Goal: Transaction & Acquisition: Book appointment/travel/reservation

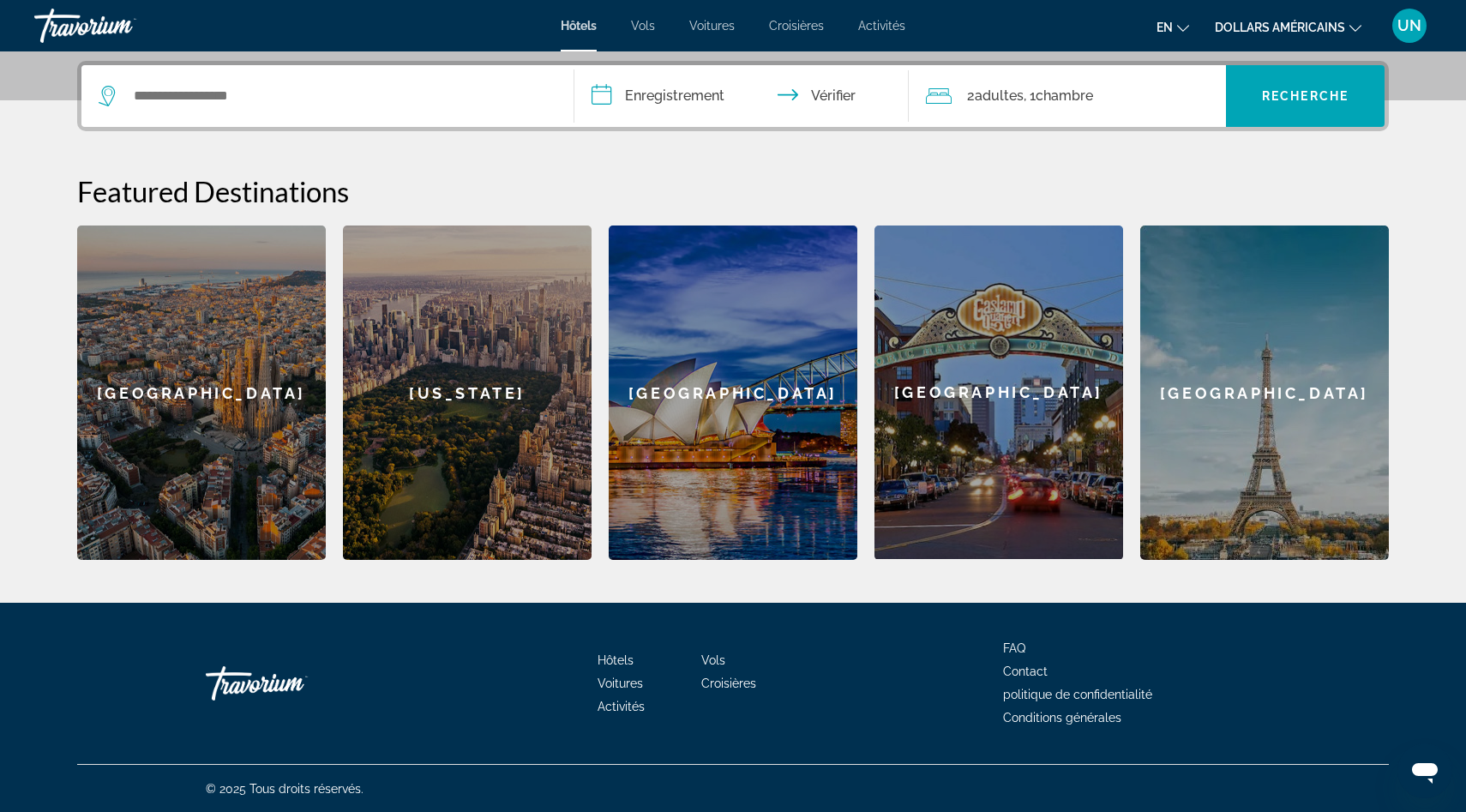
scroll to position [415, 0]
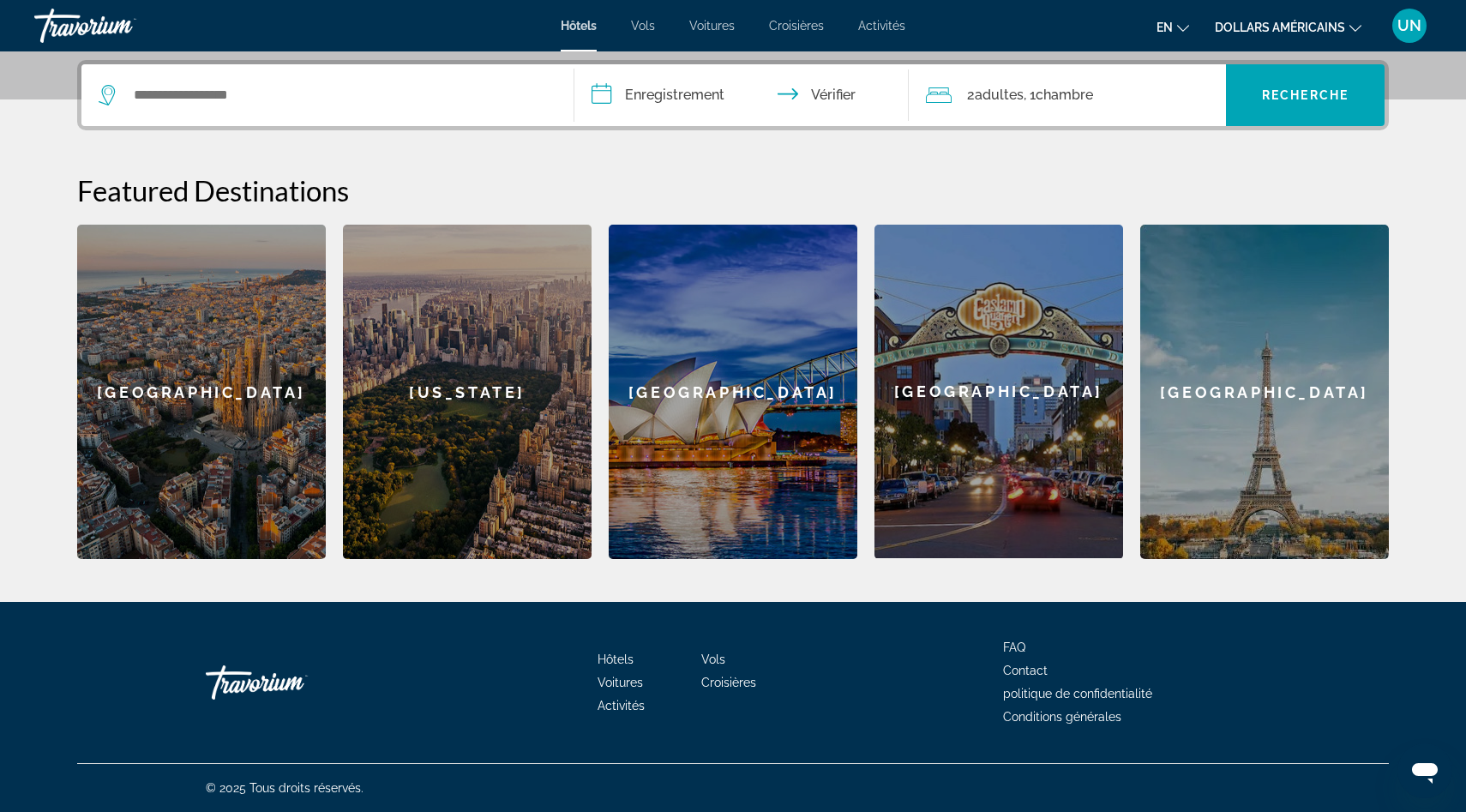
click at [452, 371] on div "[US_STATE]" at bounding box center [467, 392] width 249 height 334
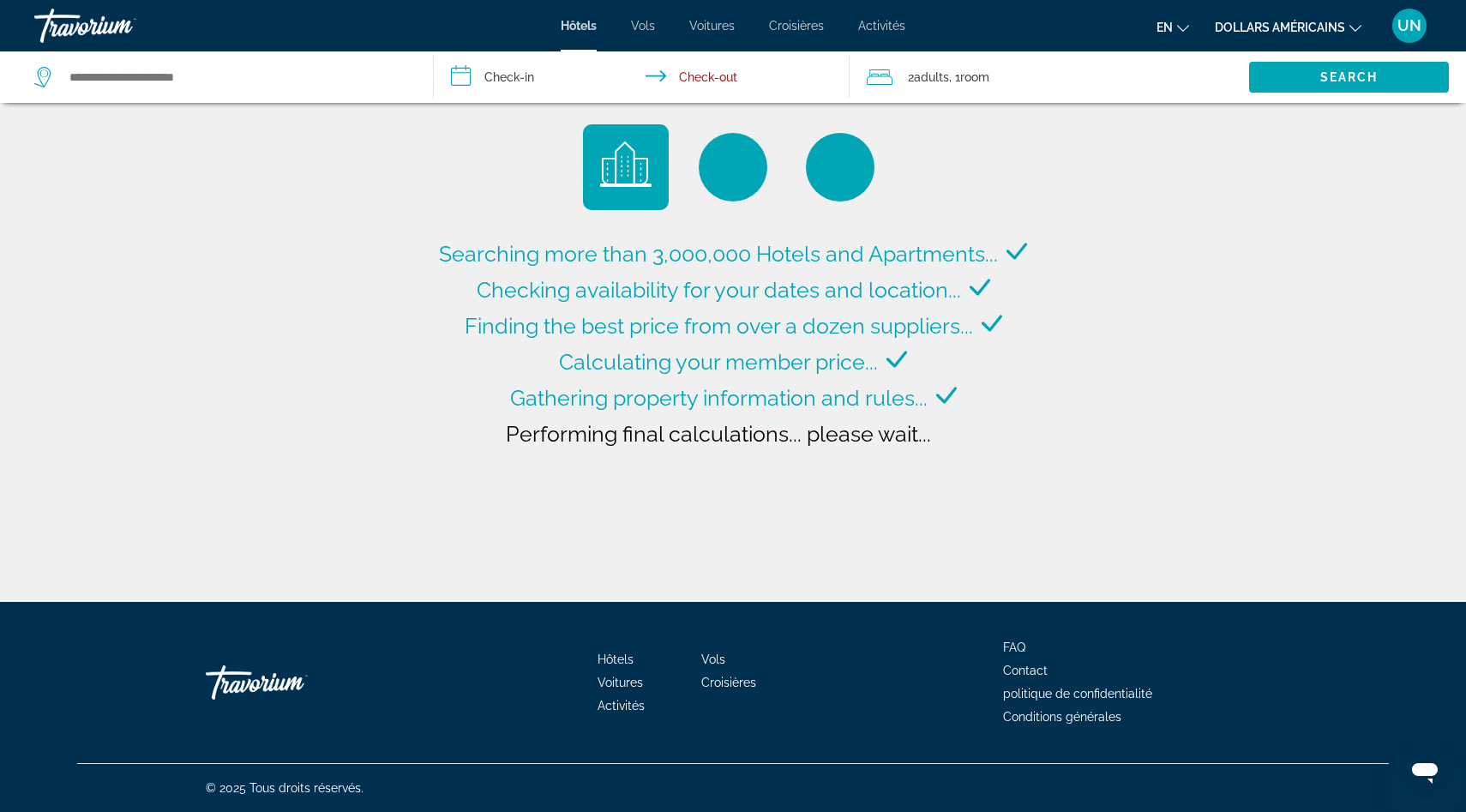
type input "**********"
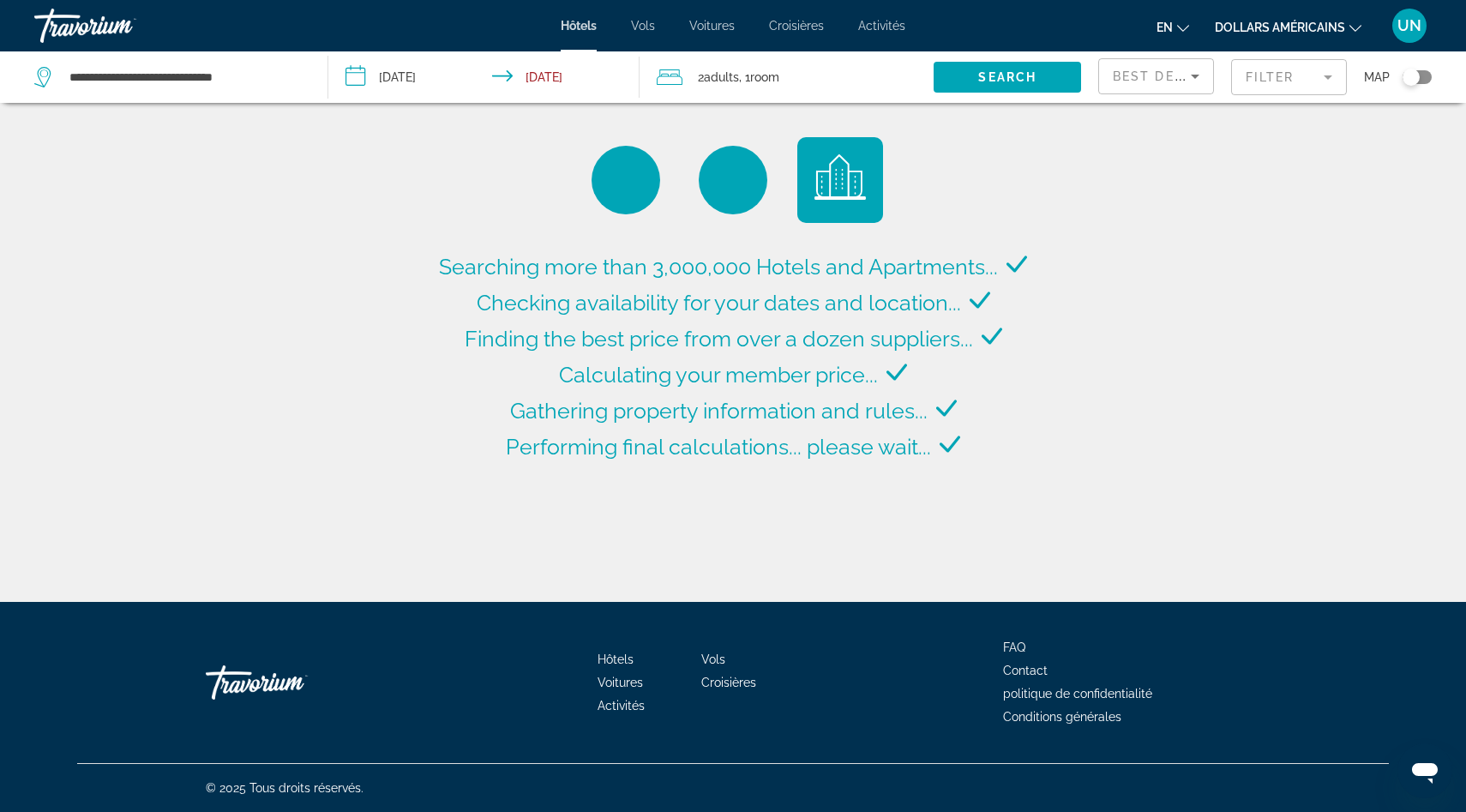
click at [1337, 20] on font "dollars américains" at bounding box center [1279, 27] width 131 height 13
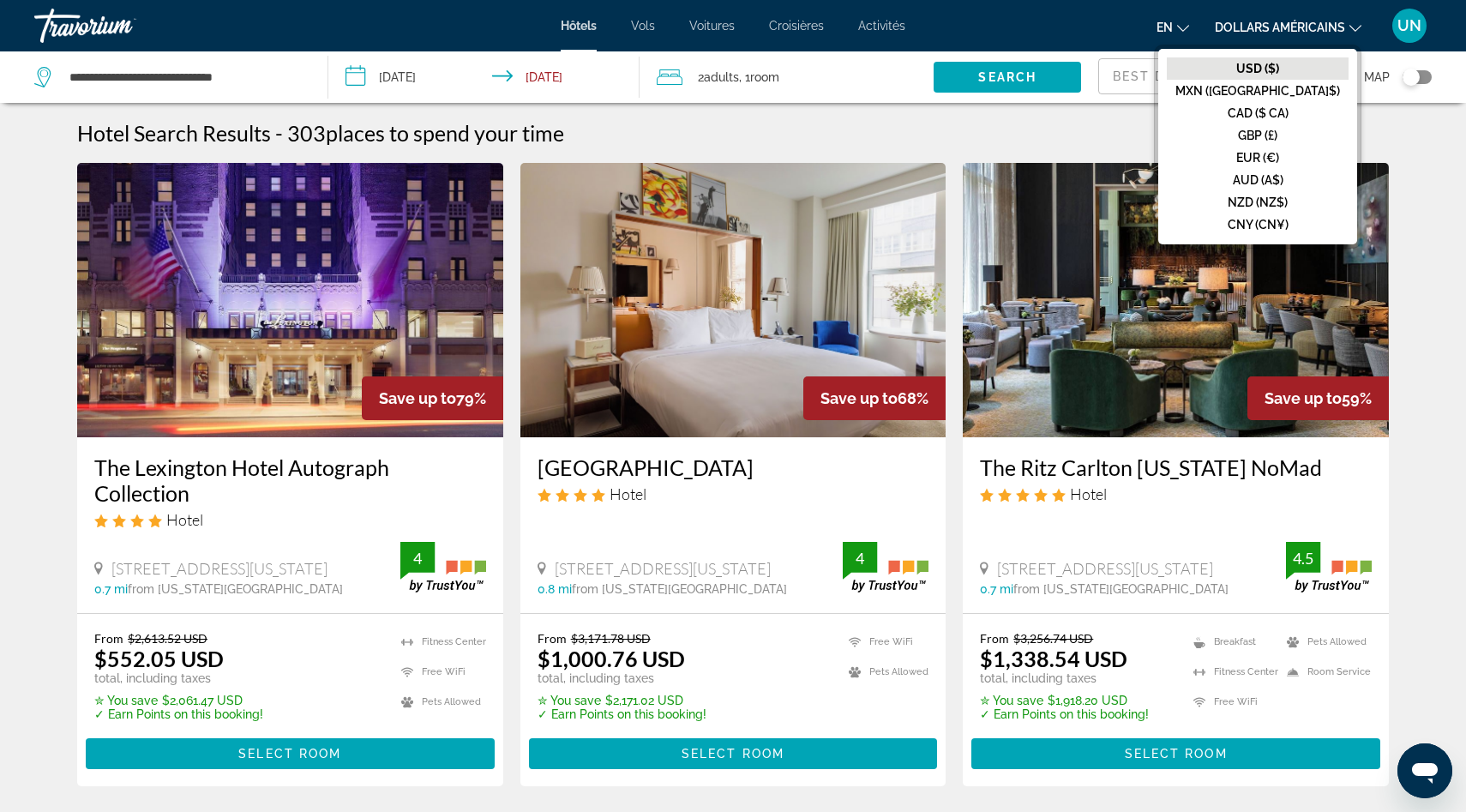
click at [1279, 157] on font "EUR (€)" at bounding box center [1258, 157] width 43 height 13
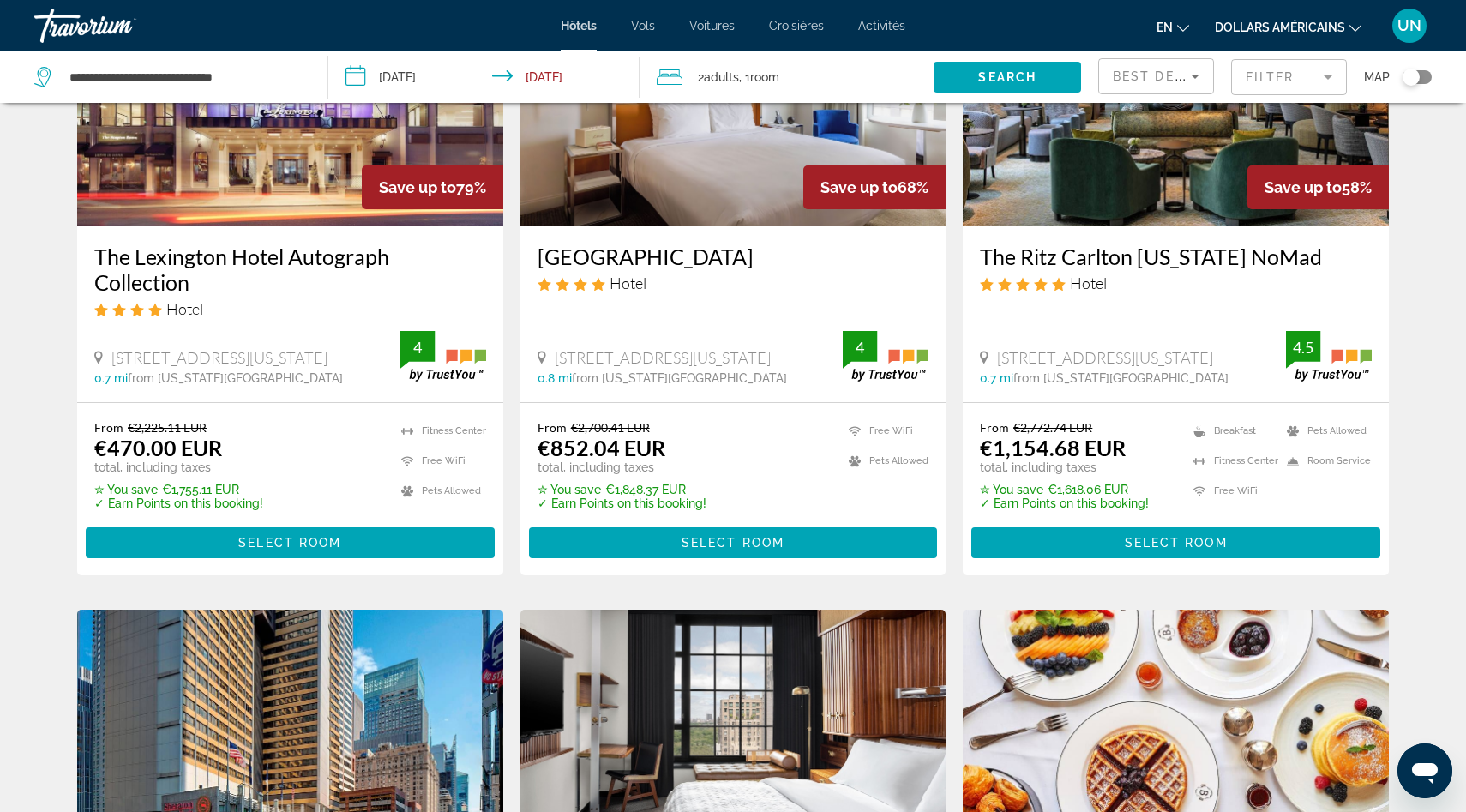
scroll to position [218, 0]
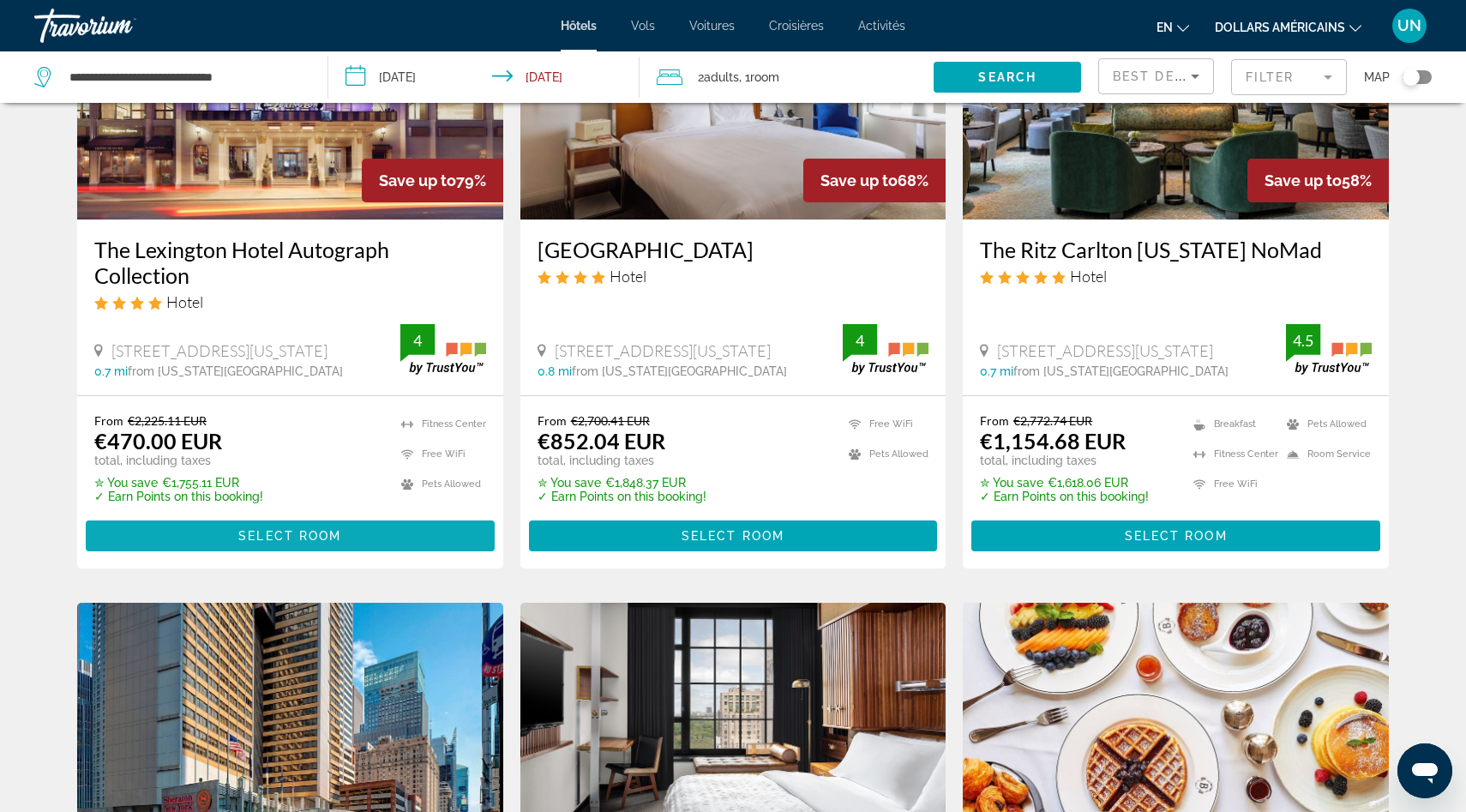
click at [323, 533] on span "Select Room" at bounding box center [290, 535] width 103 height 13
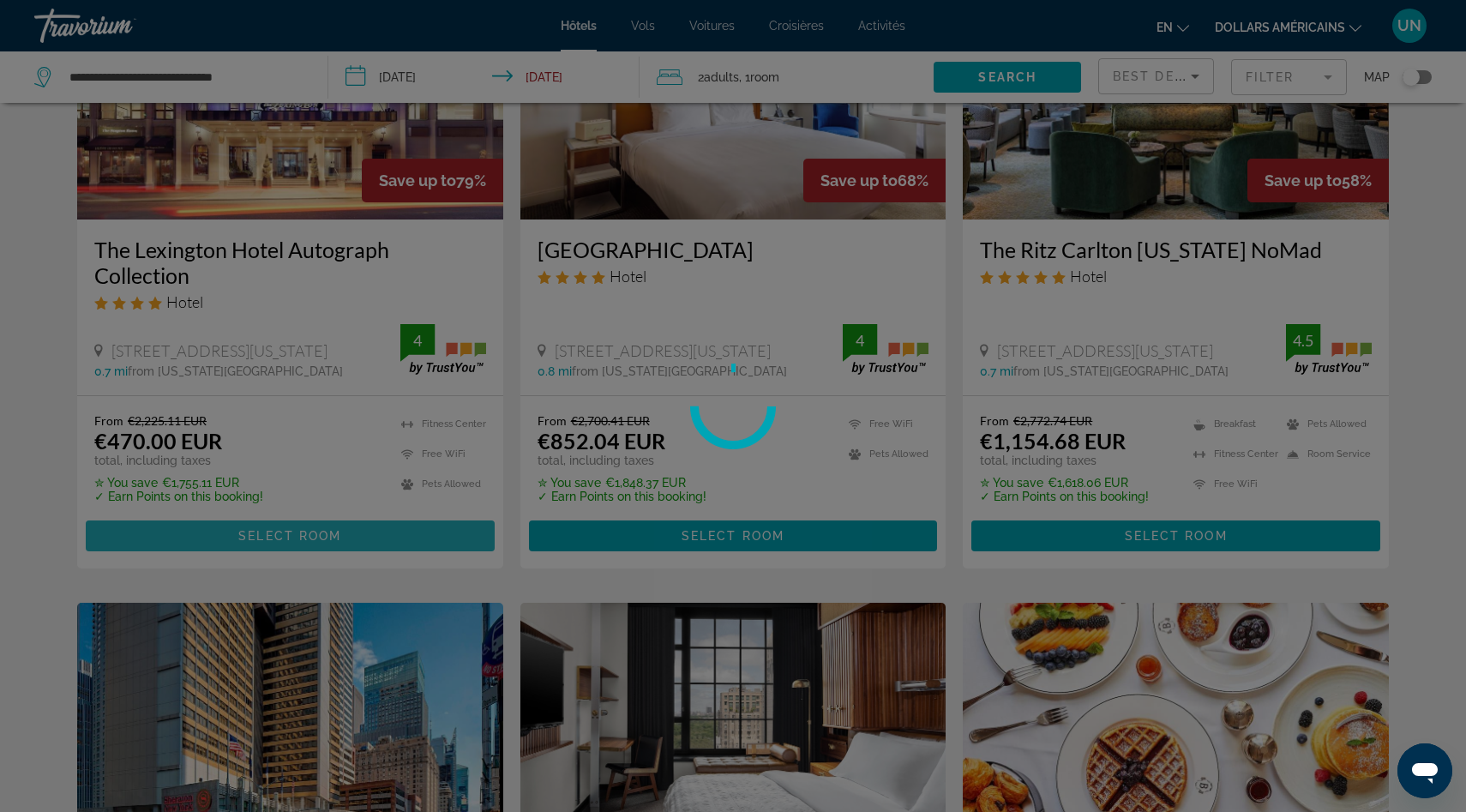
scroll to position [221, 0]
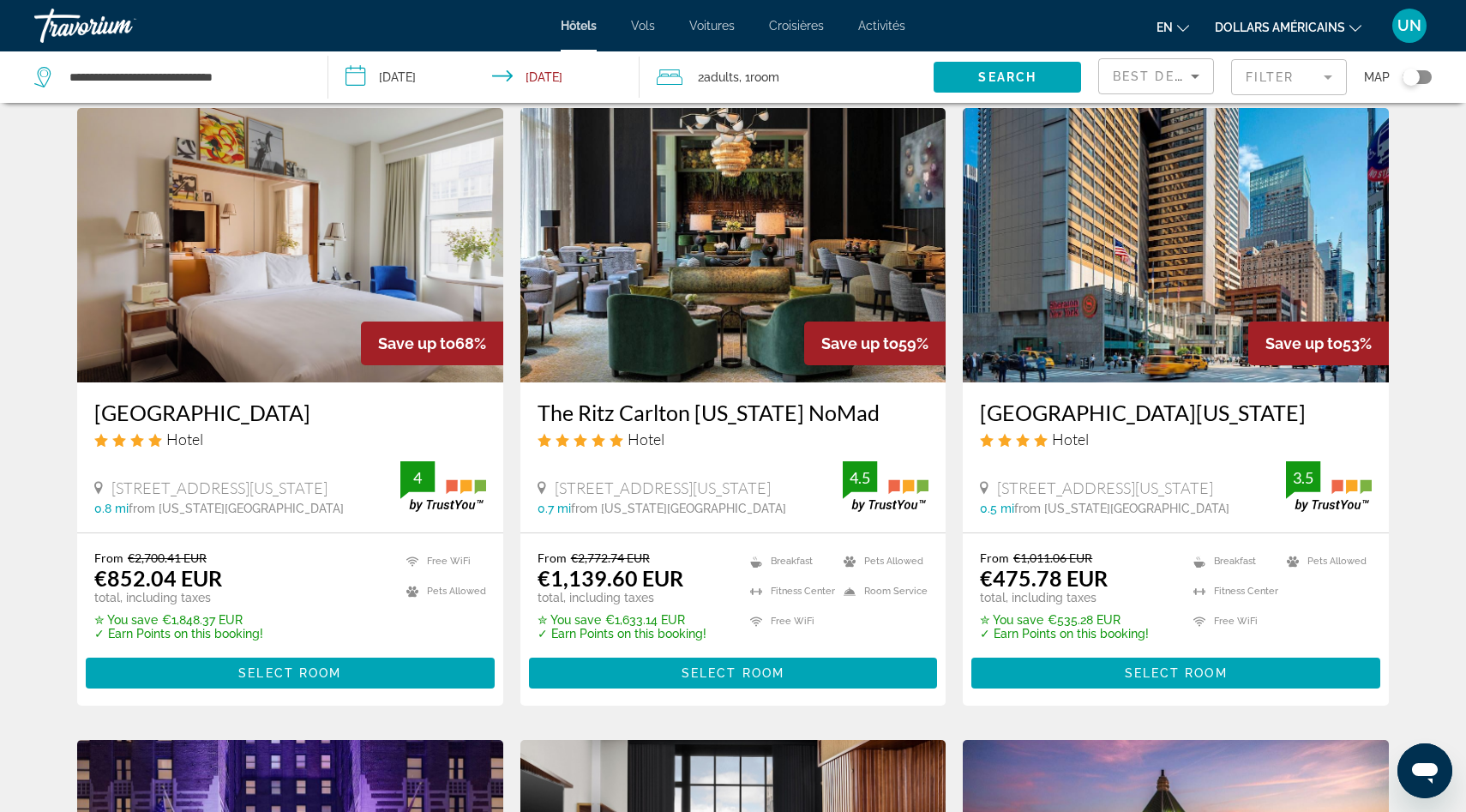
scroll to position [130, 0]
